Goal: Entertainment & Leisure: Consume media (video, audio)

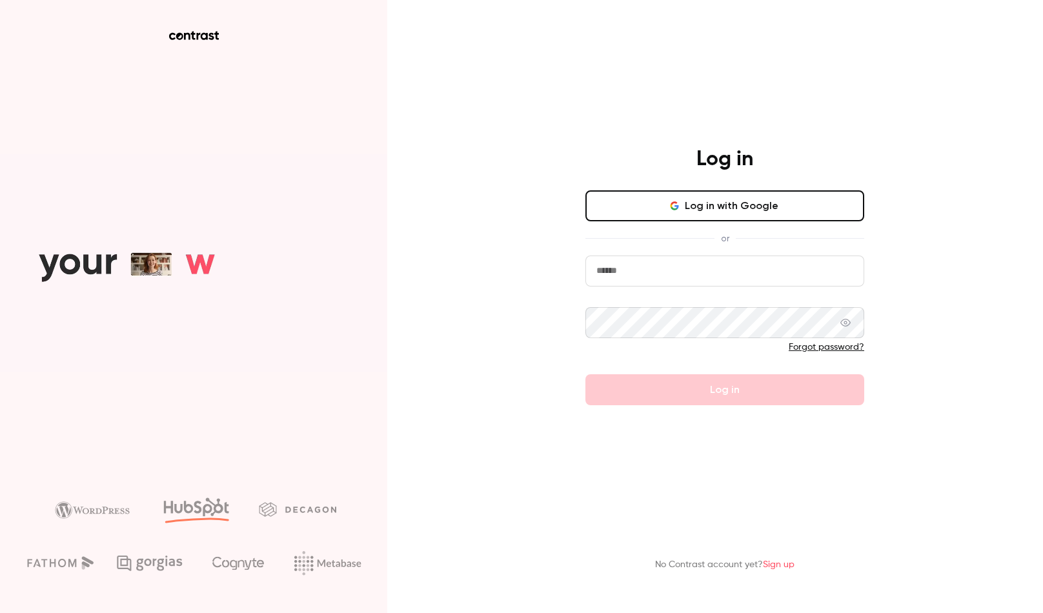
click at [667, 274] on input "email" at bounding box center [724, 270] width 279 height 31
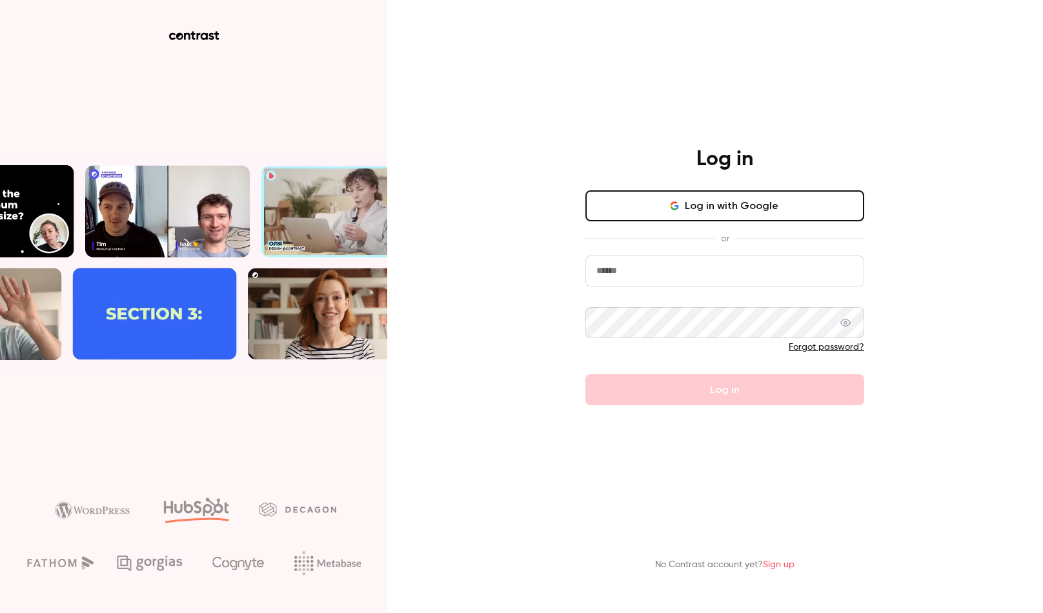
type input "**********"
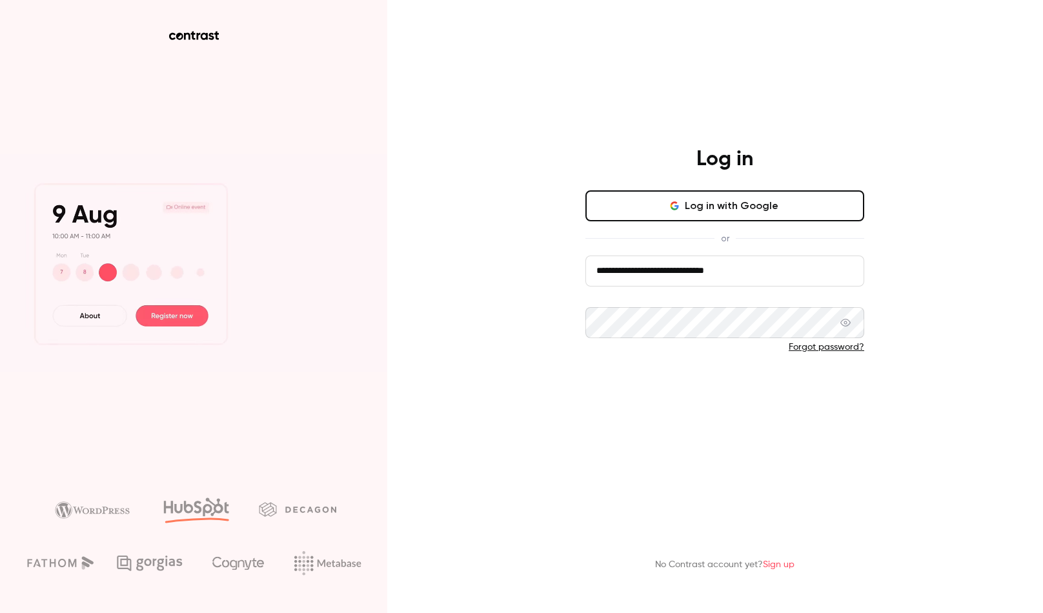
click at [734, 380] on button "Log in" at bounding box center [724, 389] width 279 height 31
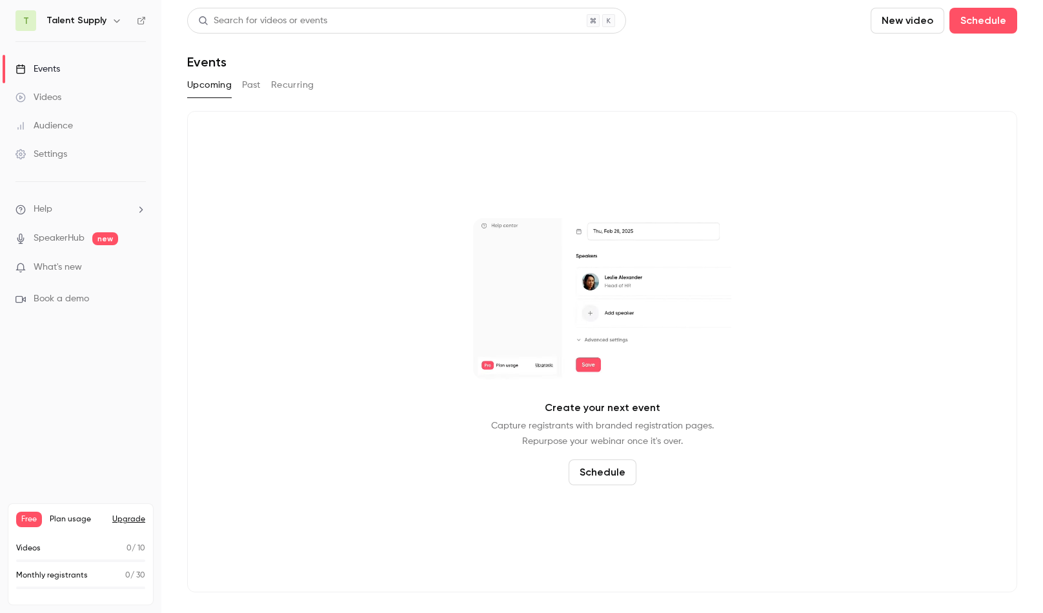
click at [59, 96] on div "Videos" at bounding box center [38, 97] width 46 height 13
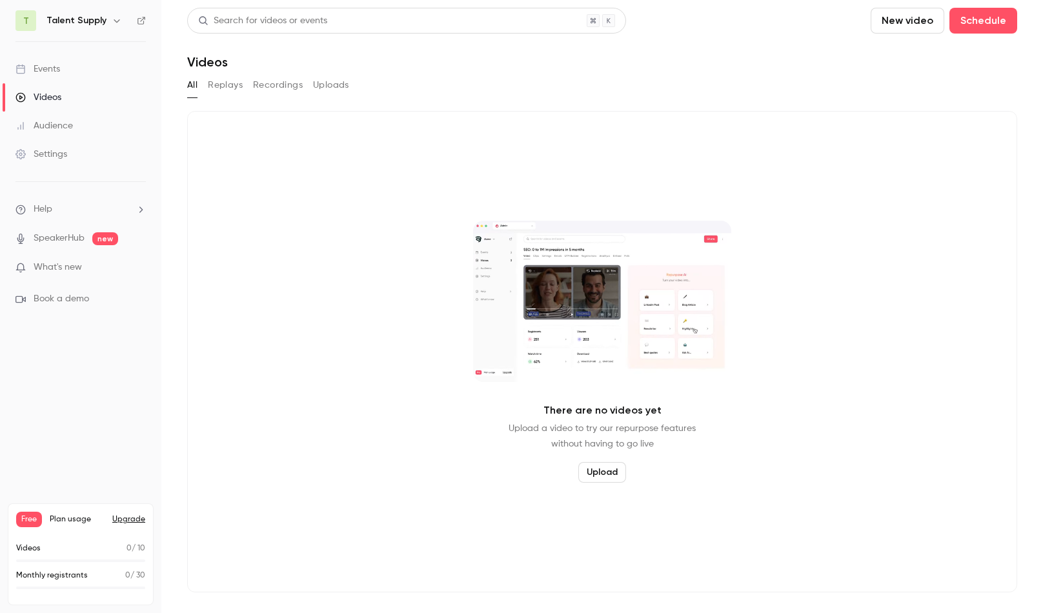
click at [320, 85] on button "Uploads" at bounding box center [331, 85] width 36 height 21
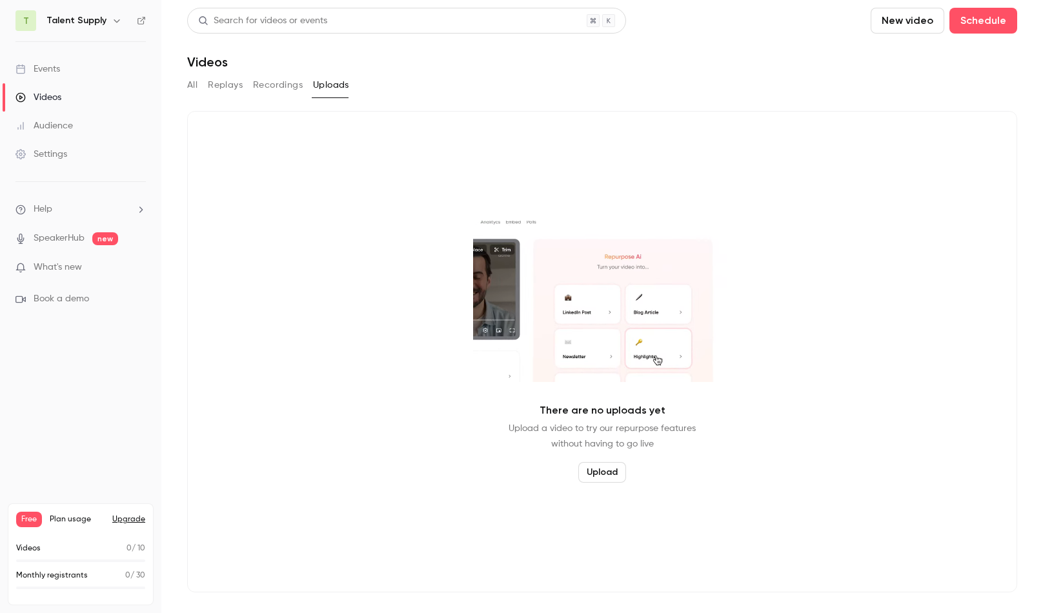
click at [599, 472] on button "Upload" at bounding box center [602, 472] width 48 height 21
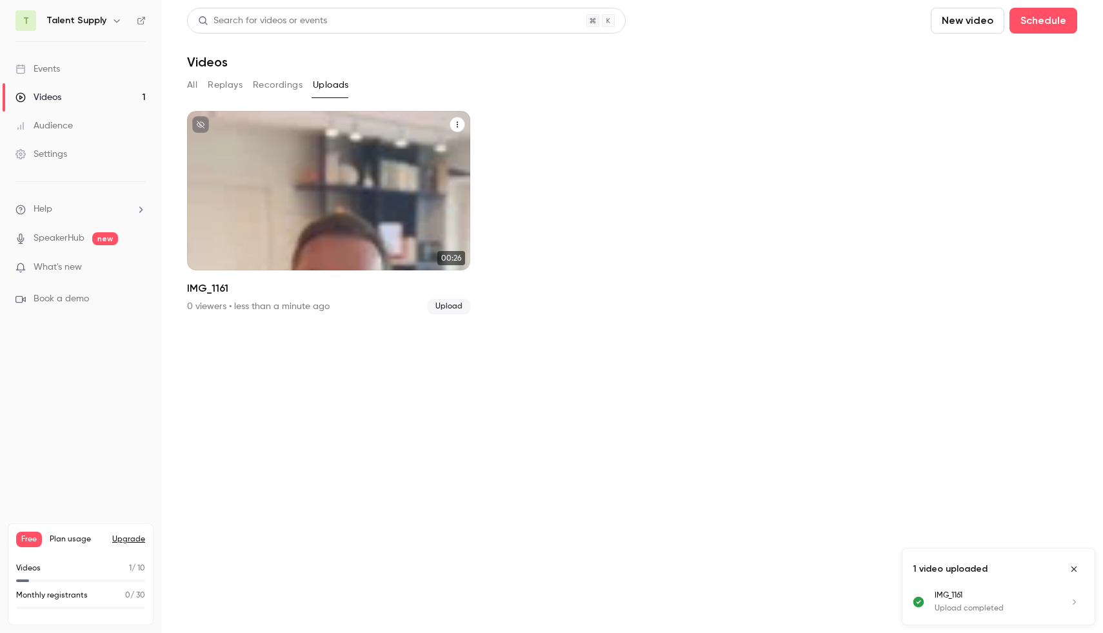
click at [336, 177] on div "Talent Supply [DATE] IMG_1161" at bounding box center [328, 190] width 283 height 159
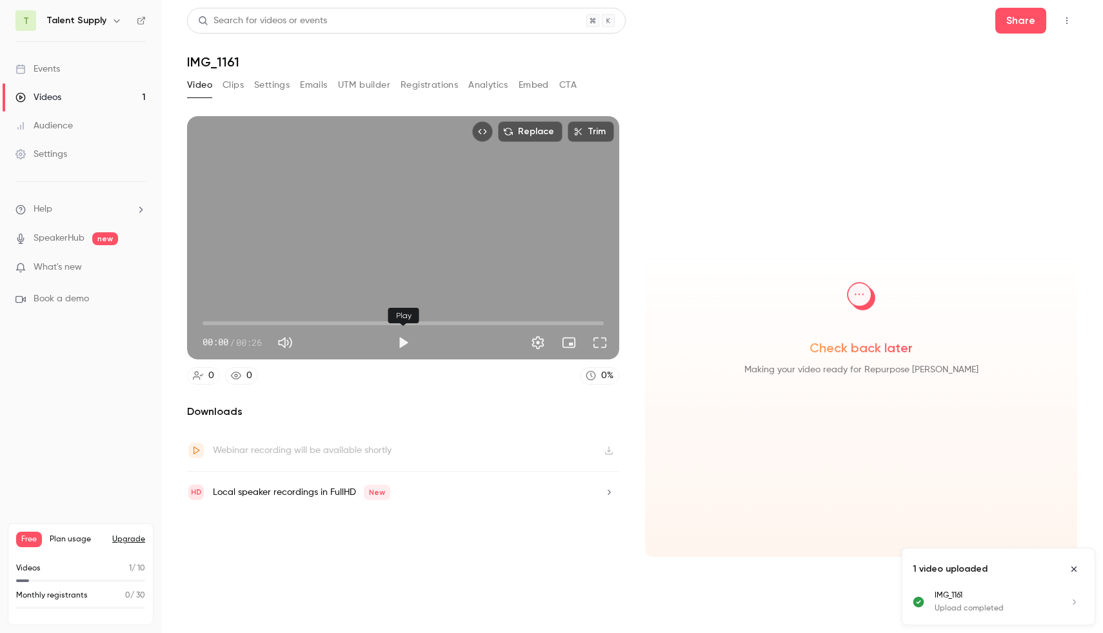
click at [403, 343] on button "Play" at bounding box center [403, 343] width 26 height 26
click at [403, 343] on button "Pause" at bounding box center [403, 343] width 26 height 26
drag, startPoint x: 235, startPoint y: 321, endPoint x: 190, endPoint y: 321, distance: 44.5
click at [190, 321] on div "00:00 00:00 / 00:26" at bounding box center [403, 332] width 432 height 54
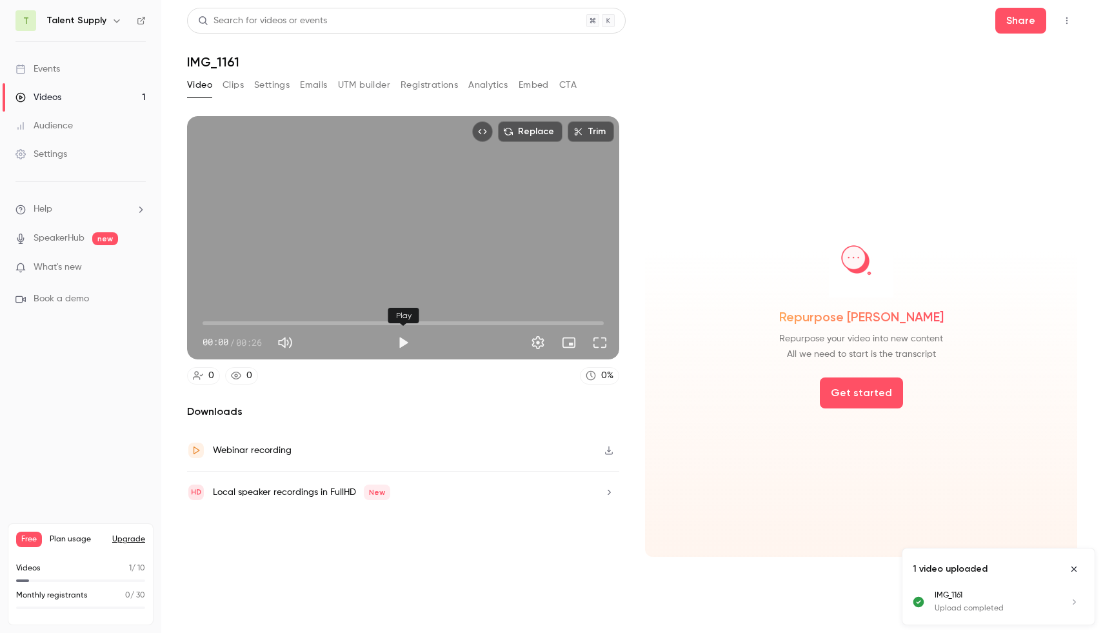
click at [401, 343] on button "Play" at bounding box center [403, 343] width 26 height 26
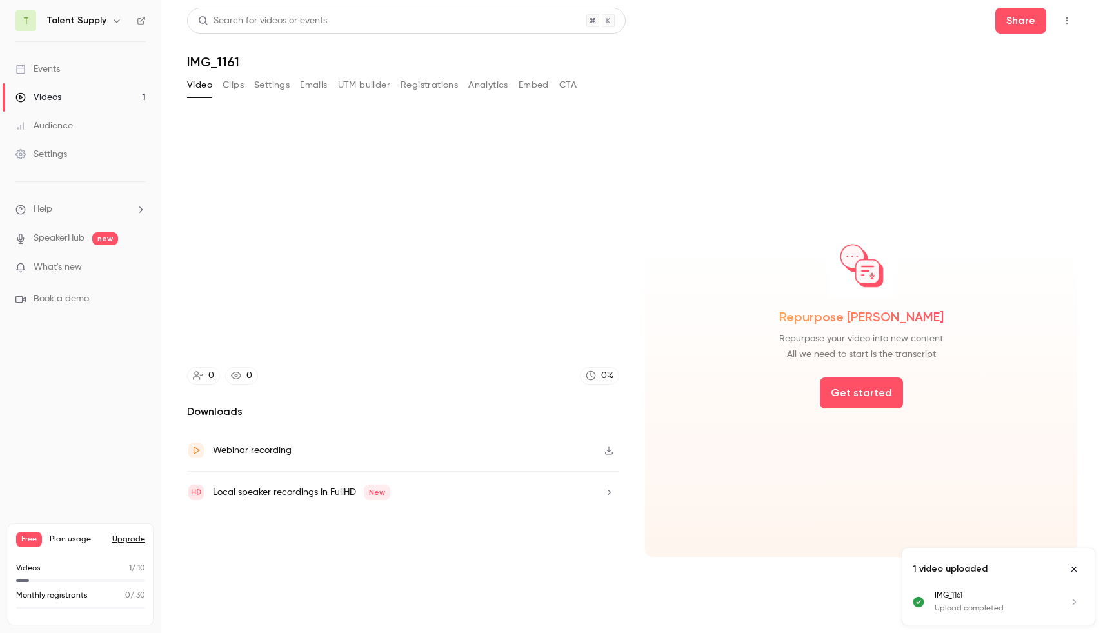
click at [401, 343] on video at bounding box center [403, 237] width 432 height 243
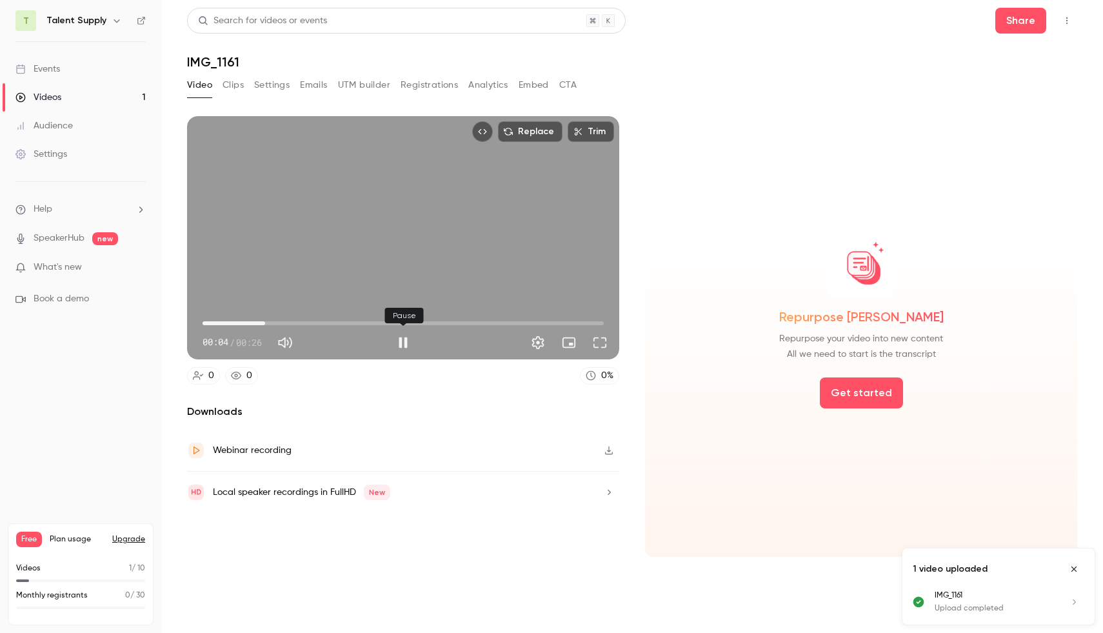
click at [406, 339] on button "Pause" at bounding box center [403, 343] width 26 height 26
type input "***"
click at [229, 83] on button "Clips" at bounding box center [233, 85] width 21 height 21
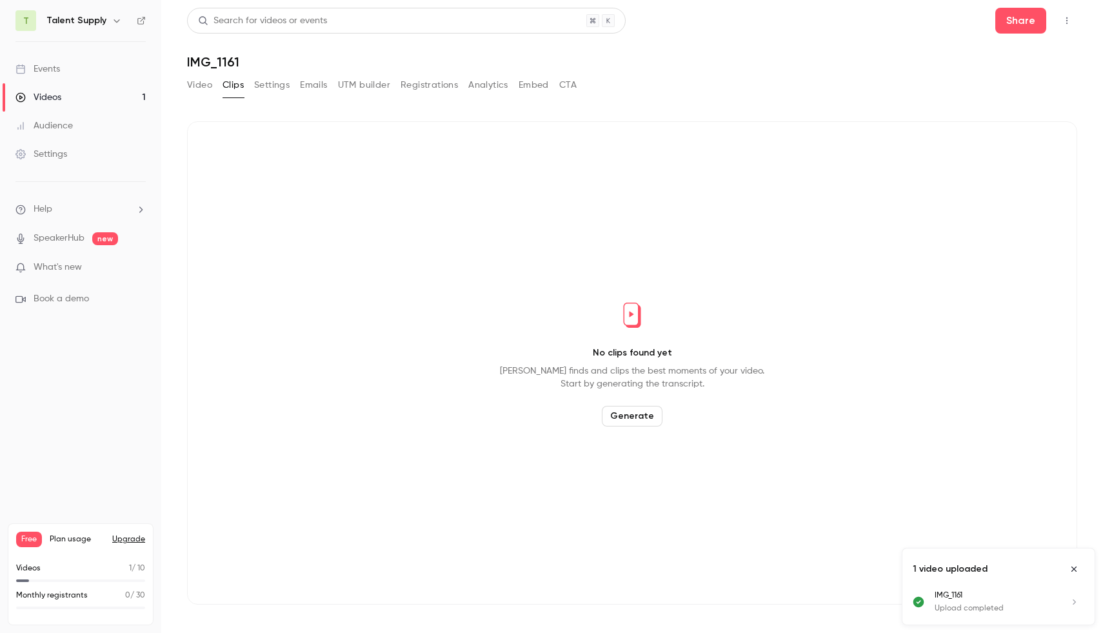
click at [626, 413] on button "Generate" at bounding box center [632, 416] width 61 height 21
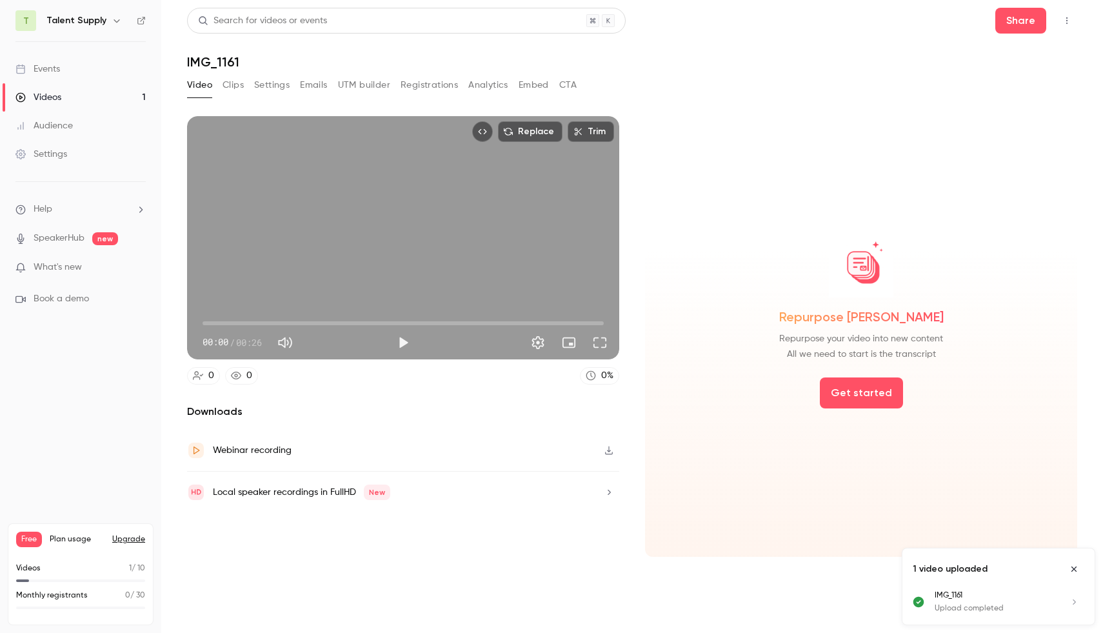
click at [229, 85] on button "Clips" at bounding box center [233, 85] width 21 height 21
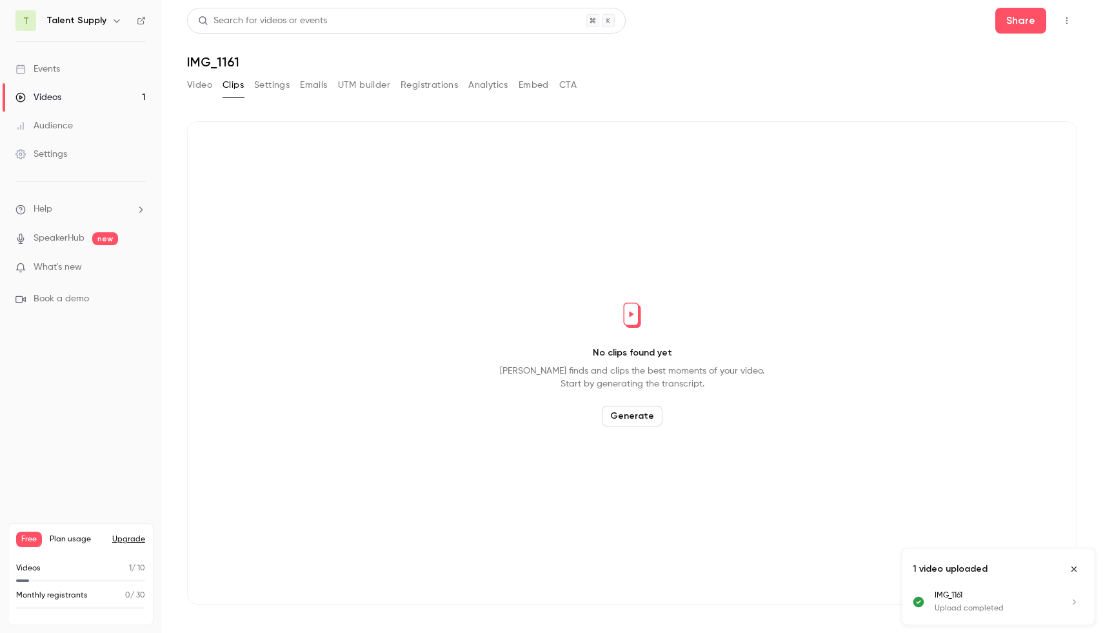
click at [632, 415] on button "Generate" at bounding box center [632, 416] width 61 height 21
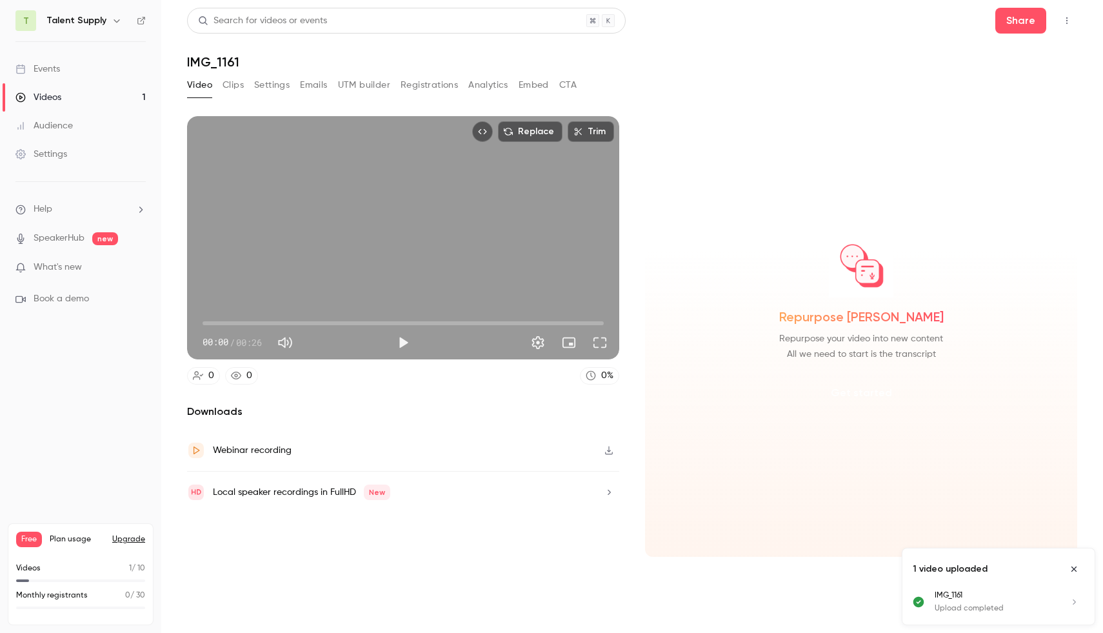
click at [855, 390] on button "Get started" at bounding box center [861, 392] width 83 height 31
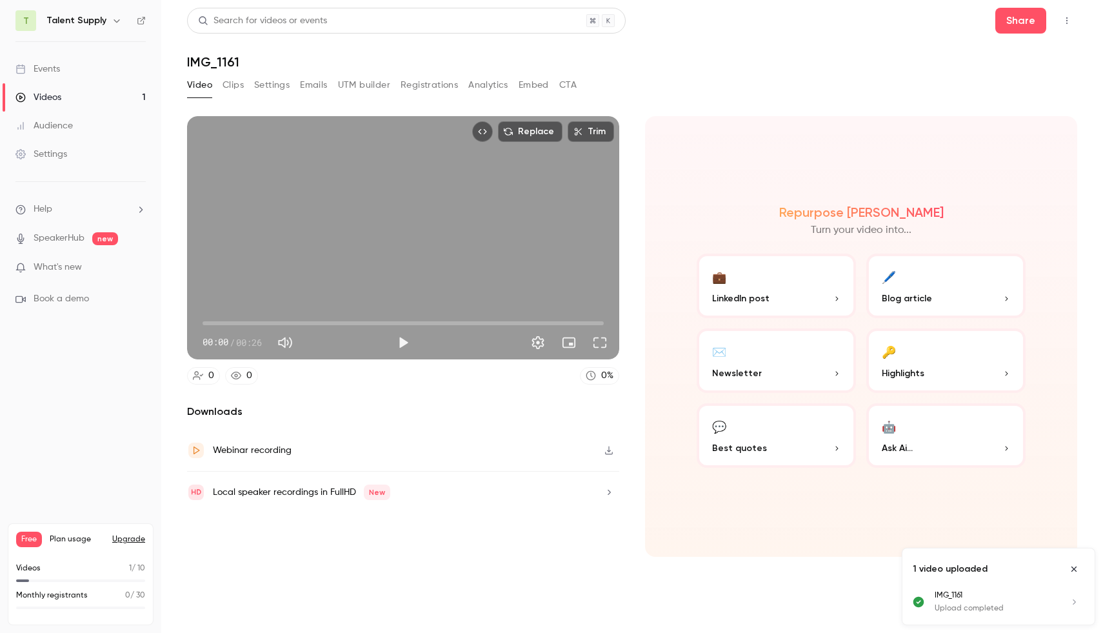
click at [807, 288] on button "💼 LinkedIn post" at bounding box center [776, 286] width 159 height 65
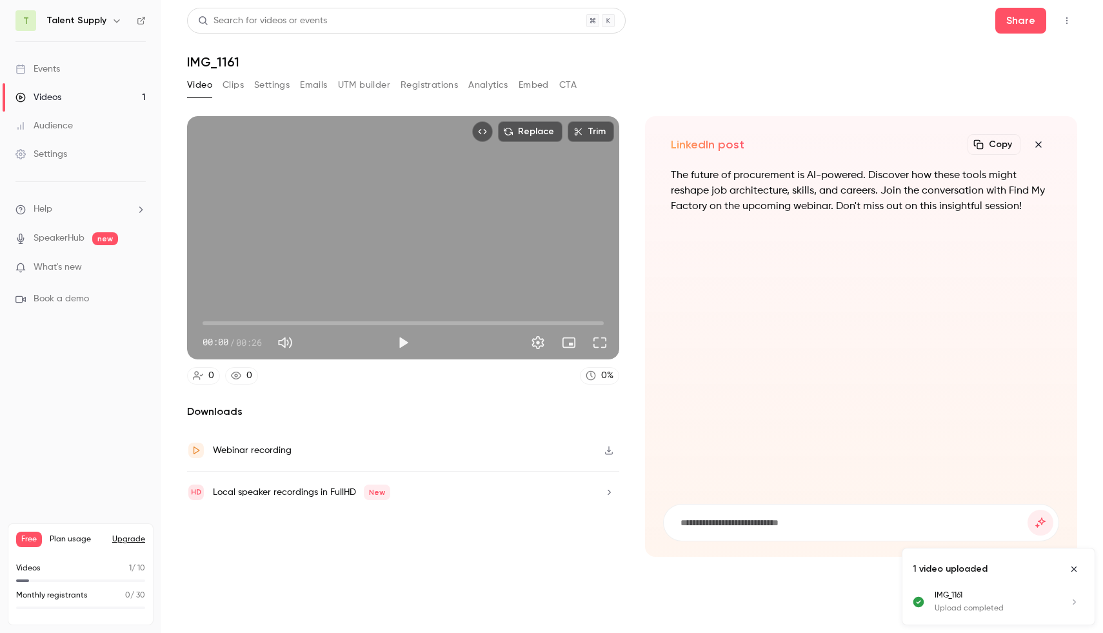
click at [237, 85] on button "Clips" at bounding box center [233, 85] width 21 height 21
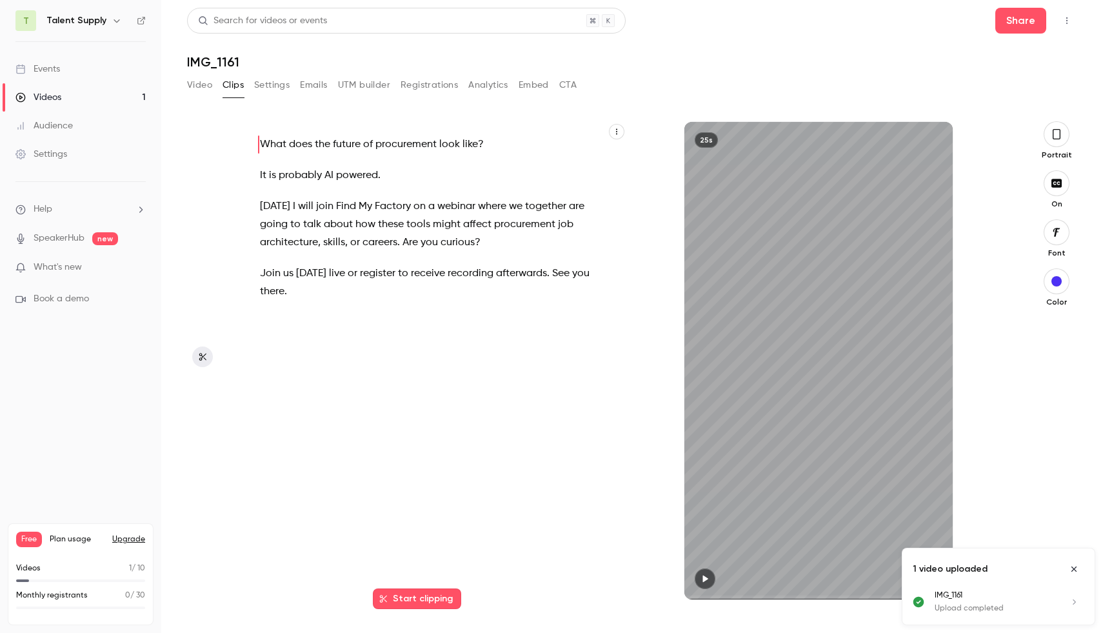
click at [1042, 568] on icon "Close uploads list" at bounding box center [1074, 569] width 10 height 9
click at [781, 385] on div "25s" at bounding box center [819, 360] width 268 height 477
click at [934, 577] on icon "button" at bounding box center [932, 578] width 8 height 7
drag, startPoint x: 715, startPoint y: 595, endPoint x: 679, endPoint y: 594, distance: 36.8
click at [679, 594] on div "25s" at bounding box center [818, 360] width 383 height 477
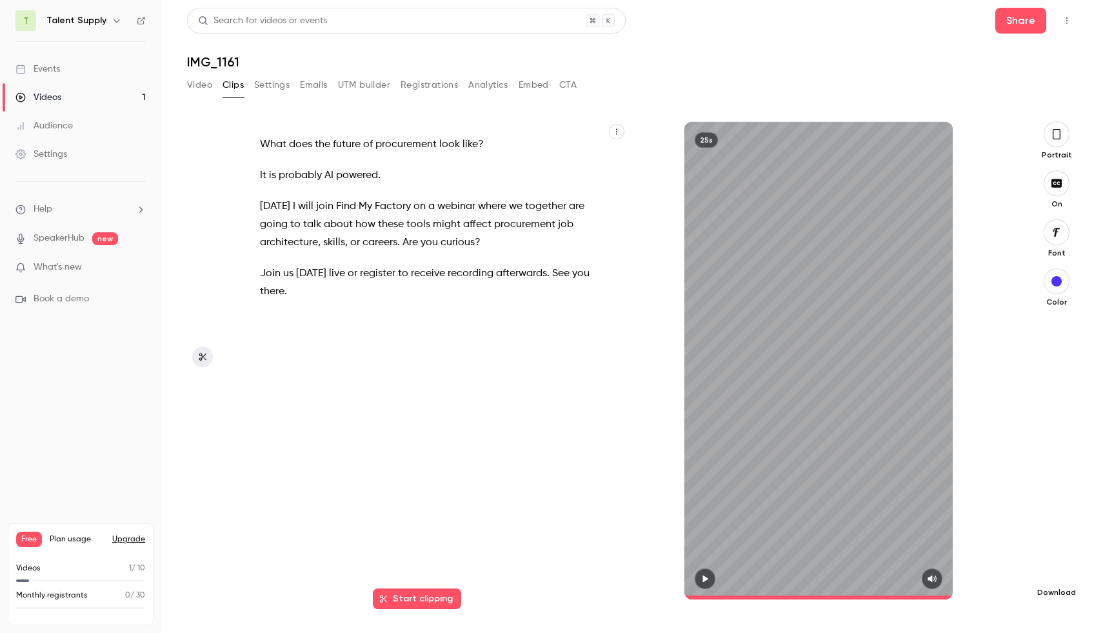
click at [1042, 566] on icon "button" at bounding box center [1056, 571] width 15 height 10
type input "****"
